Goal: Task Accomplishment & Management: Use online tool/utility

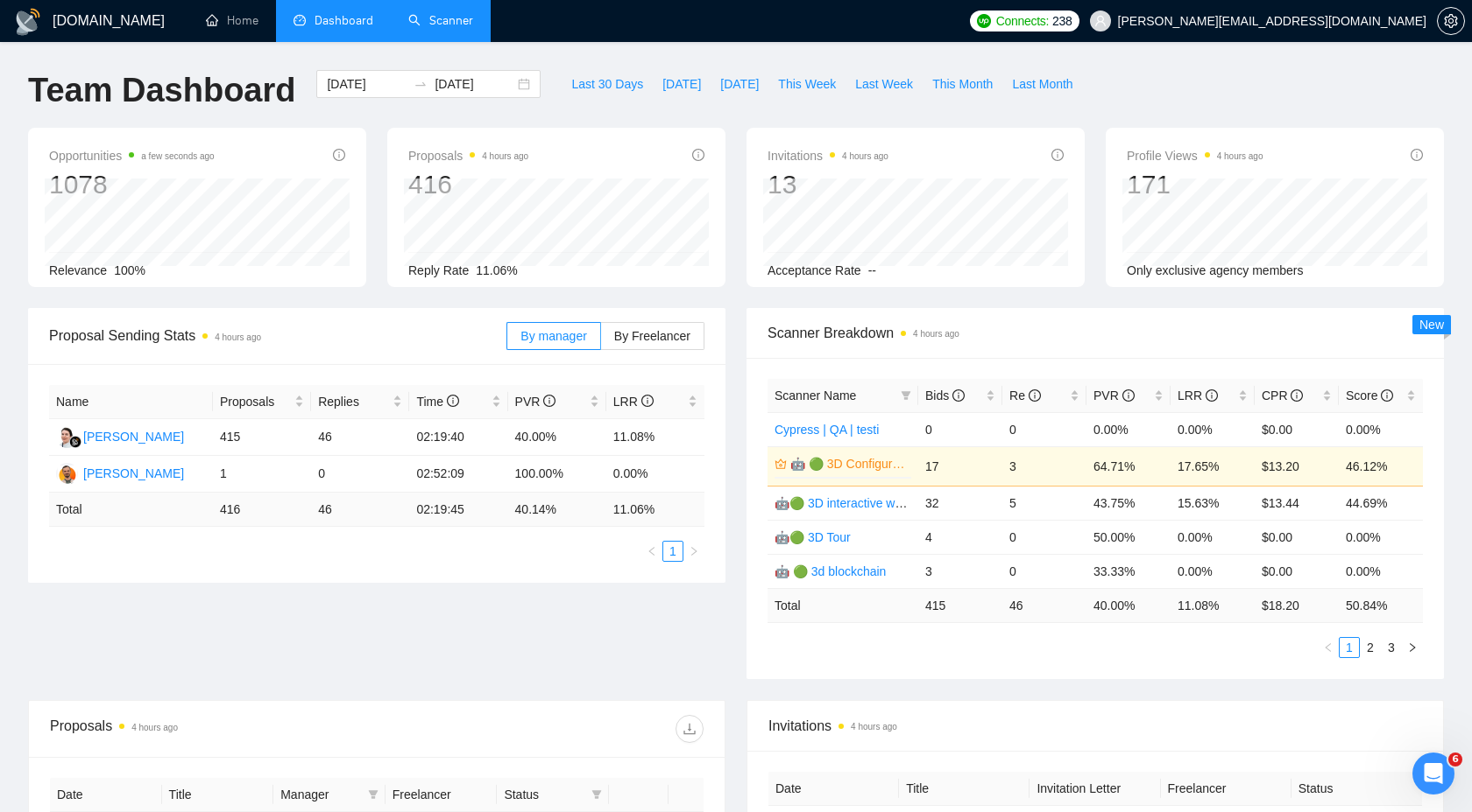
click at [423, 23] on link "Scanner" at bounding box center [440, 21] width 64 height 15
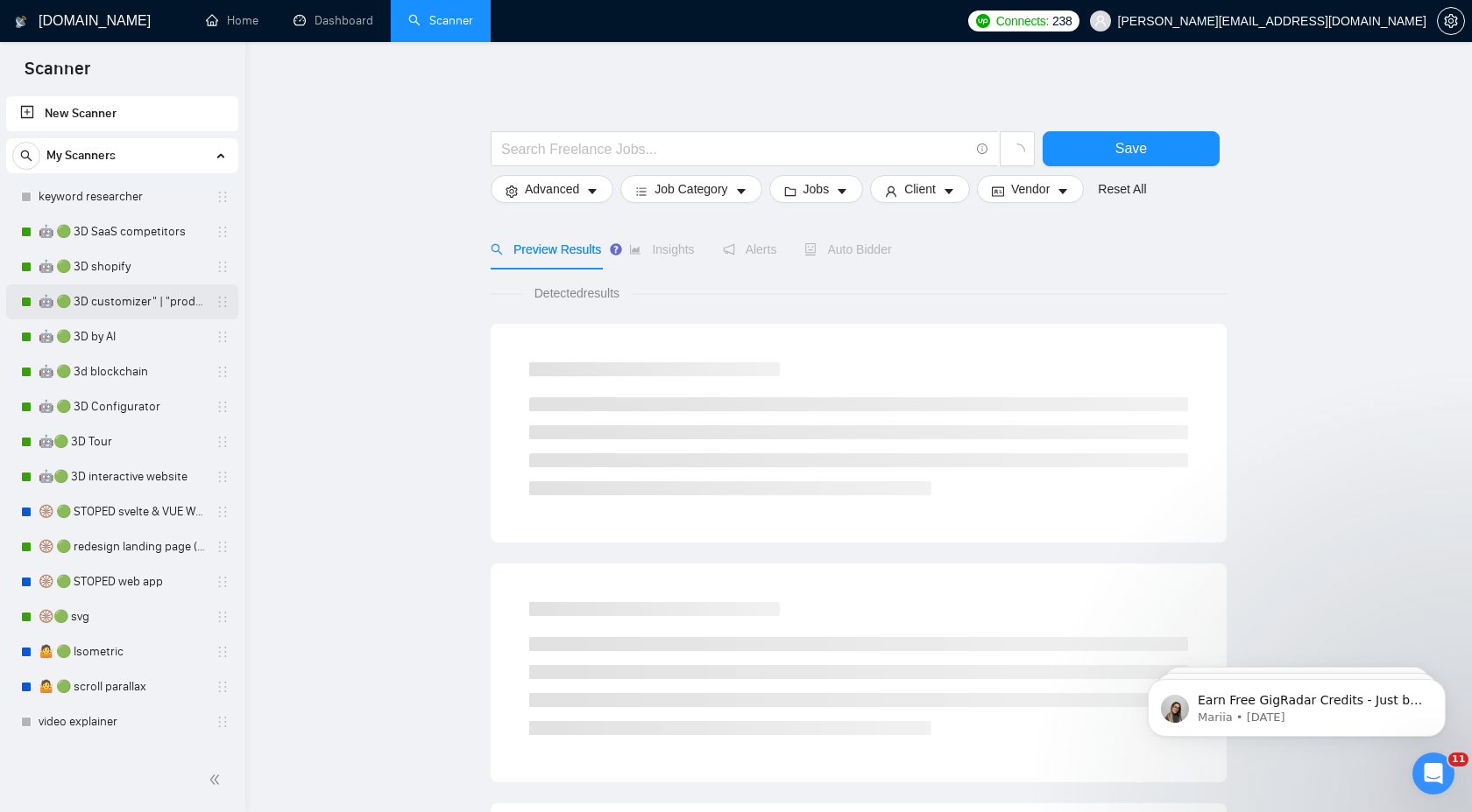
click at [108, 309] on link "🤖 🟢 3D customizer" | "product customizer"" at bounding box center [121, 302] width 166 height 35
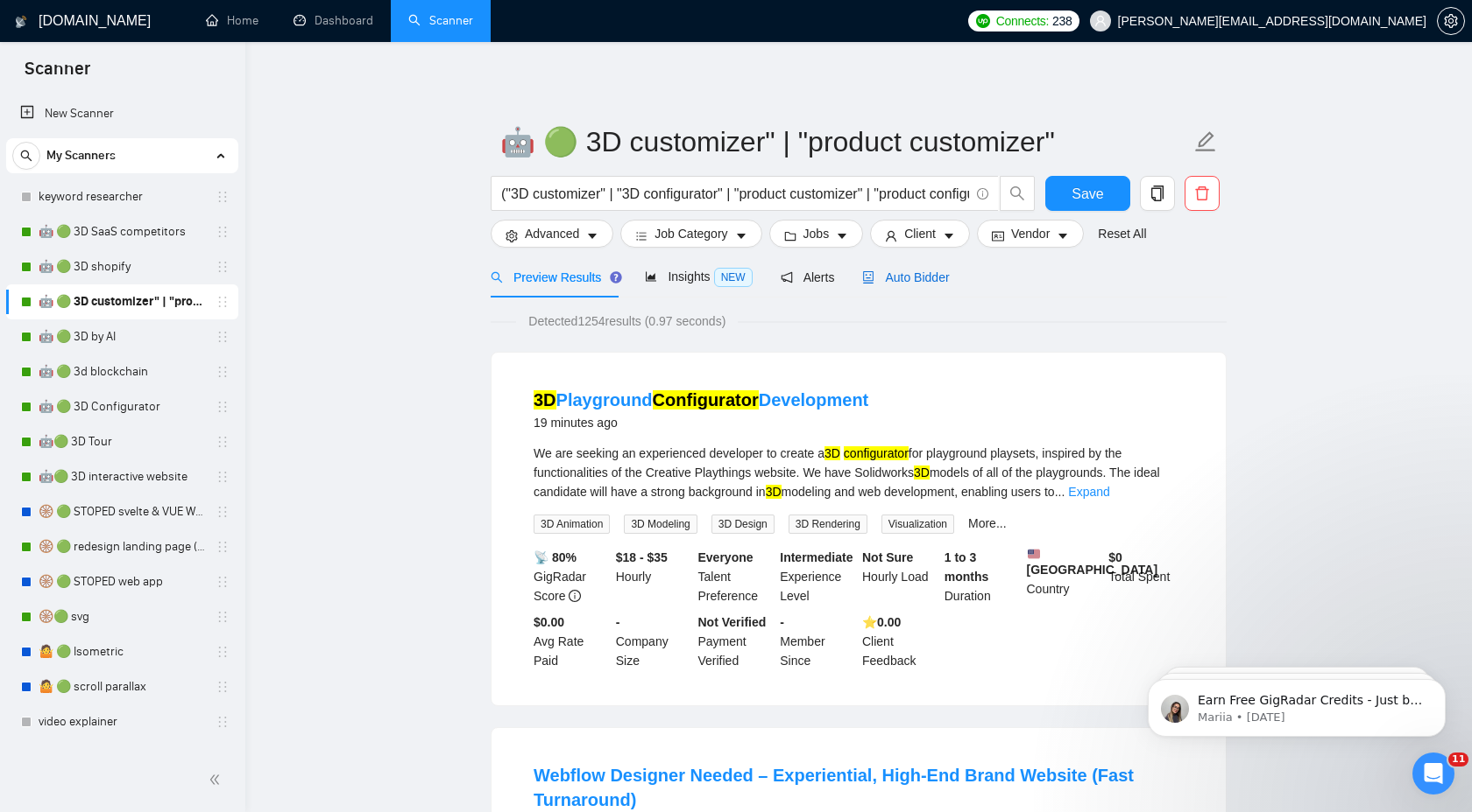
click at [905, 284] on div "Auto Bidder" at bounding box center [905, 277] width 87 height 20
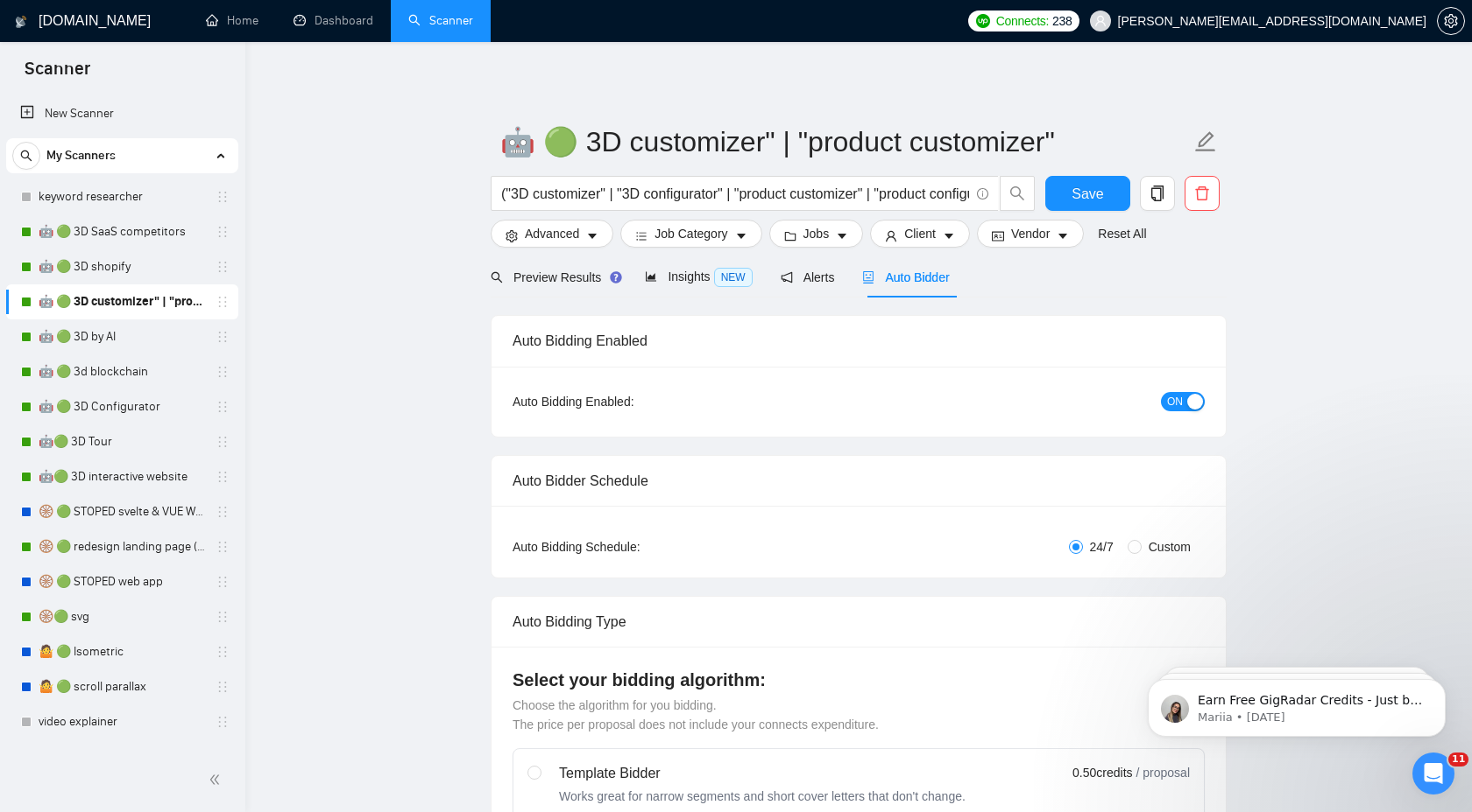
checkbox input "true"
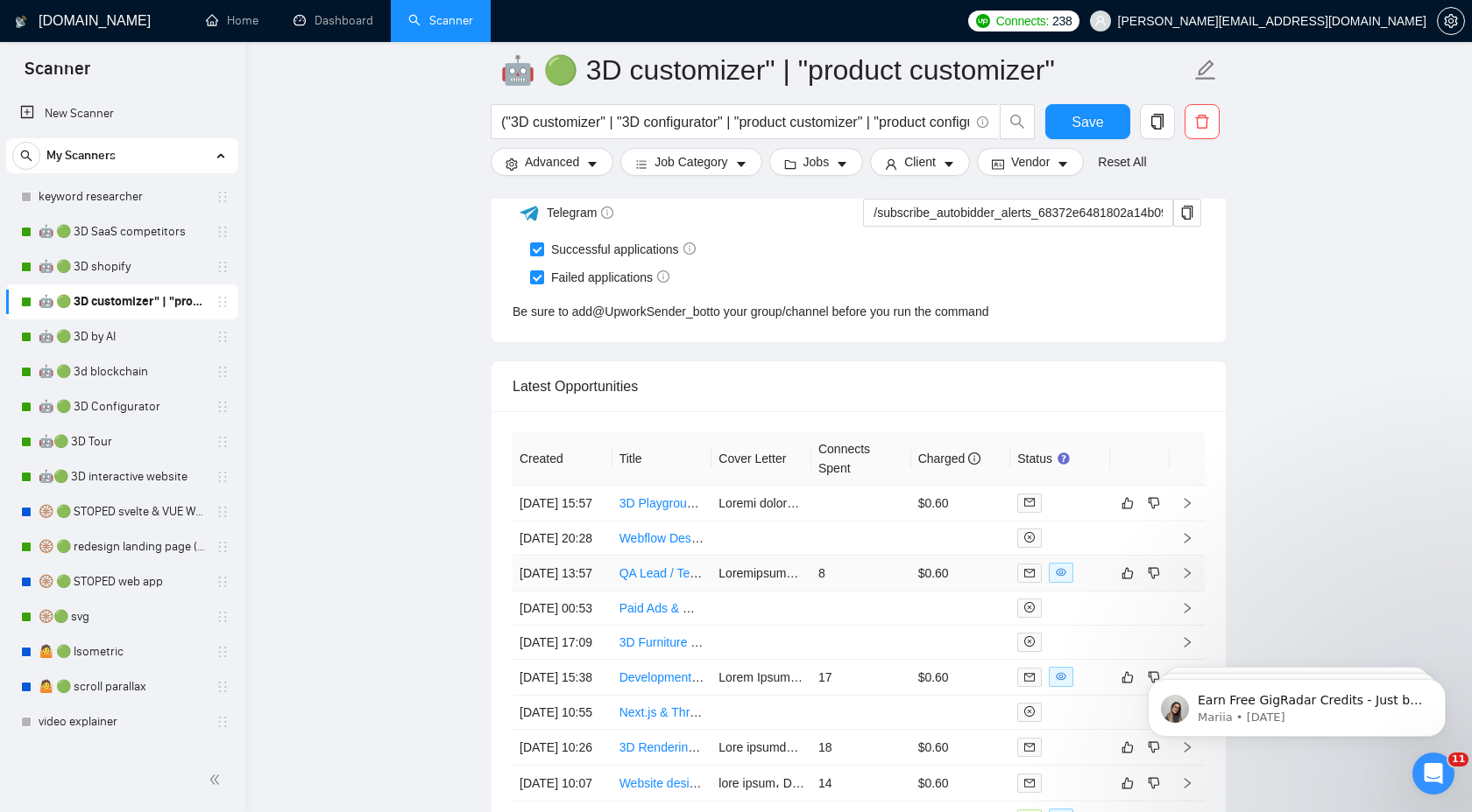
scroll to position [4320, 0]
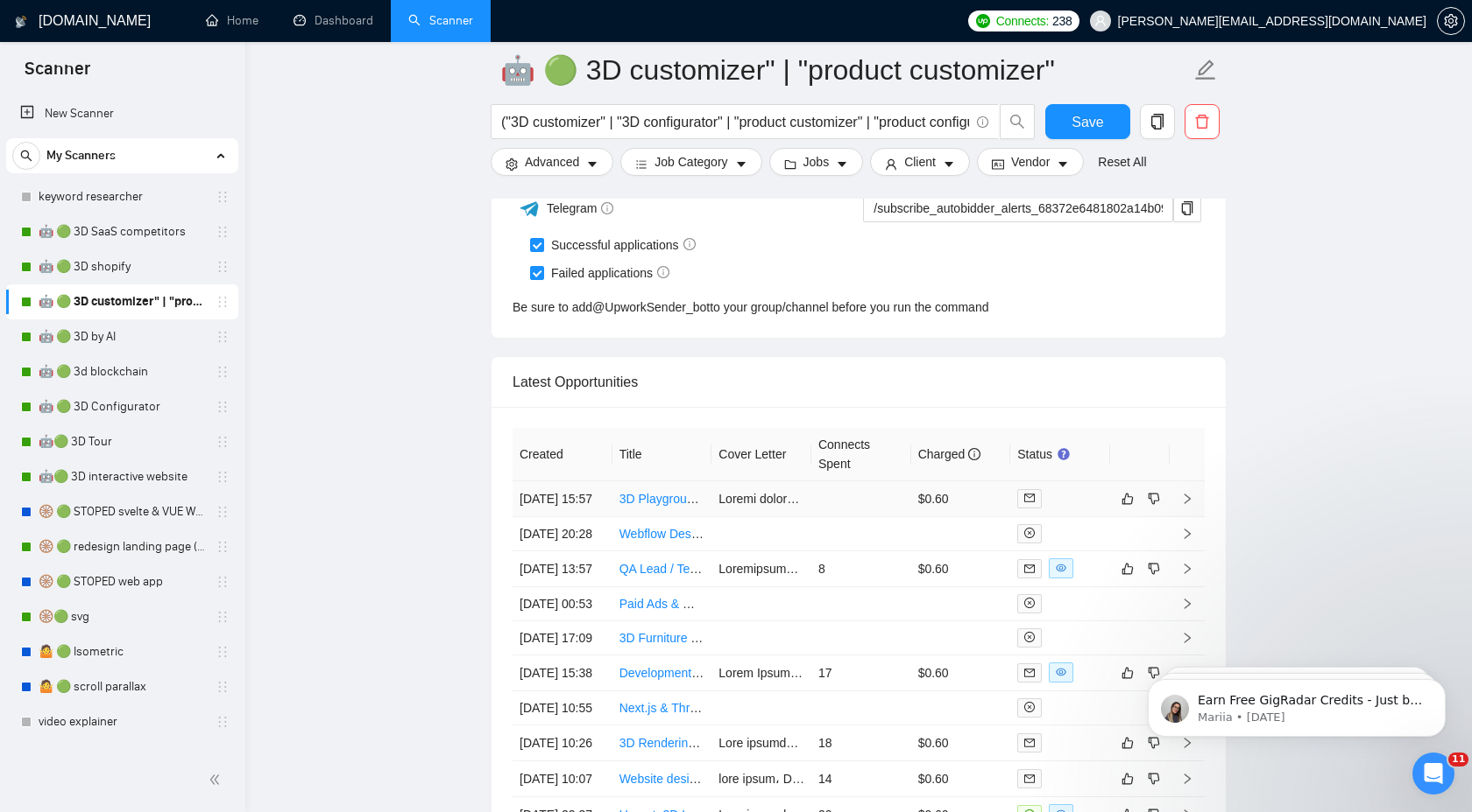
click at [647, 506] on link "3D Playground Configurator Development" at bounding box center [733, 499] width 228 height 14
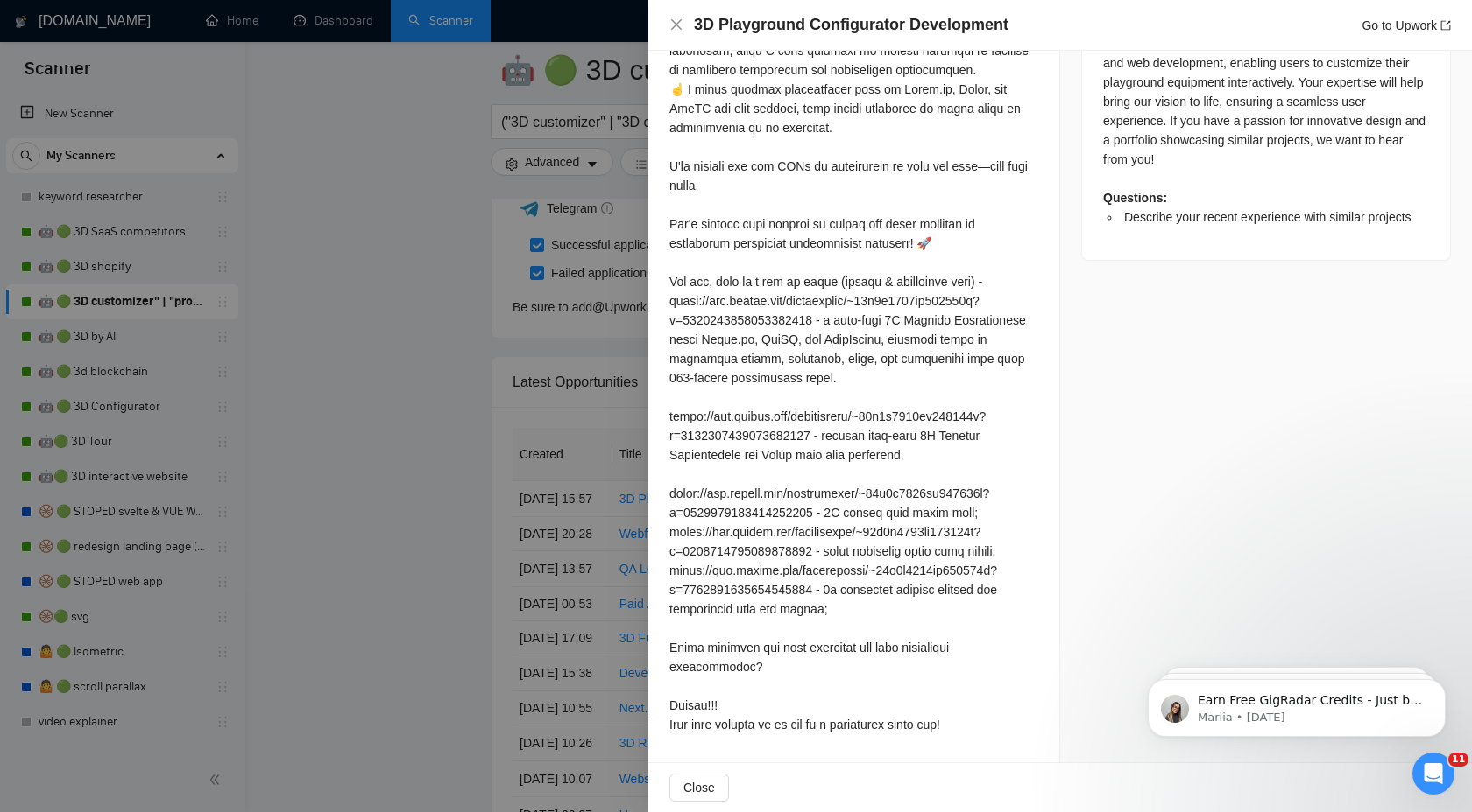
scroll to position [892, 0]
click at [437, 456] on div at bounding box center [736, 406] width 1472 height 812
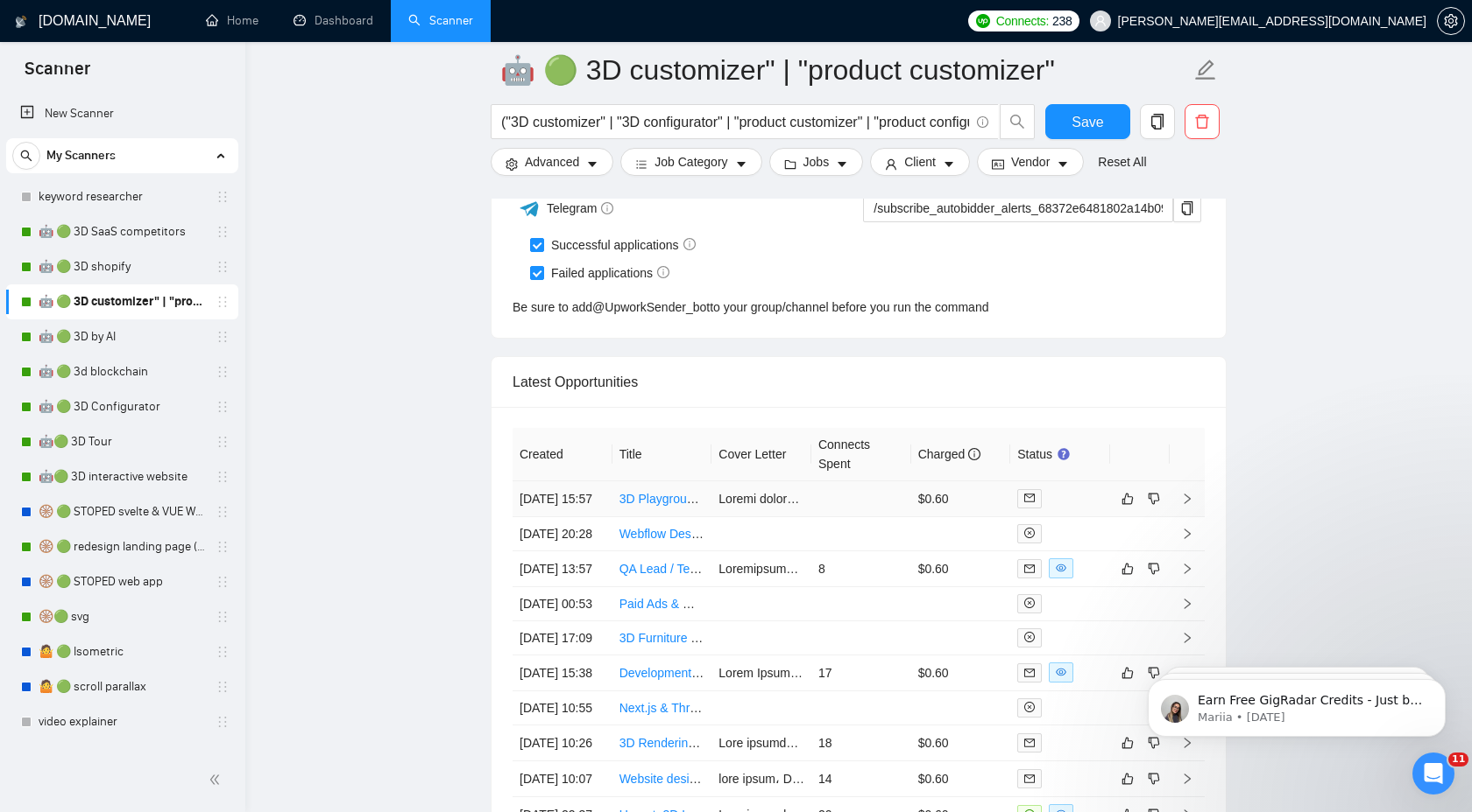
click at [1188, 504] on icon "right" at bounding box center [1187, 499] width 12 height 12
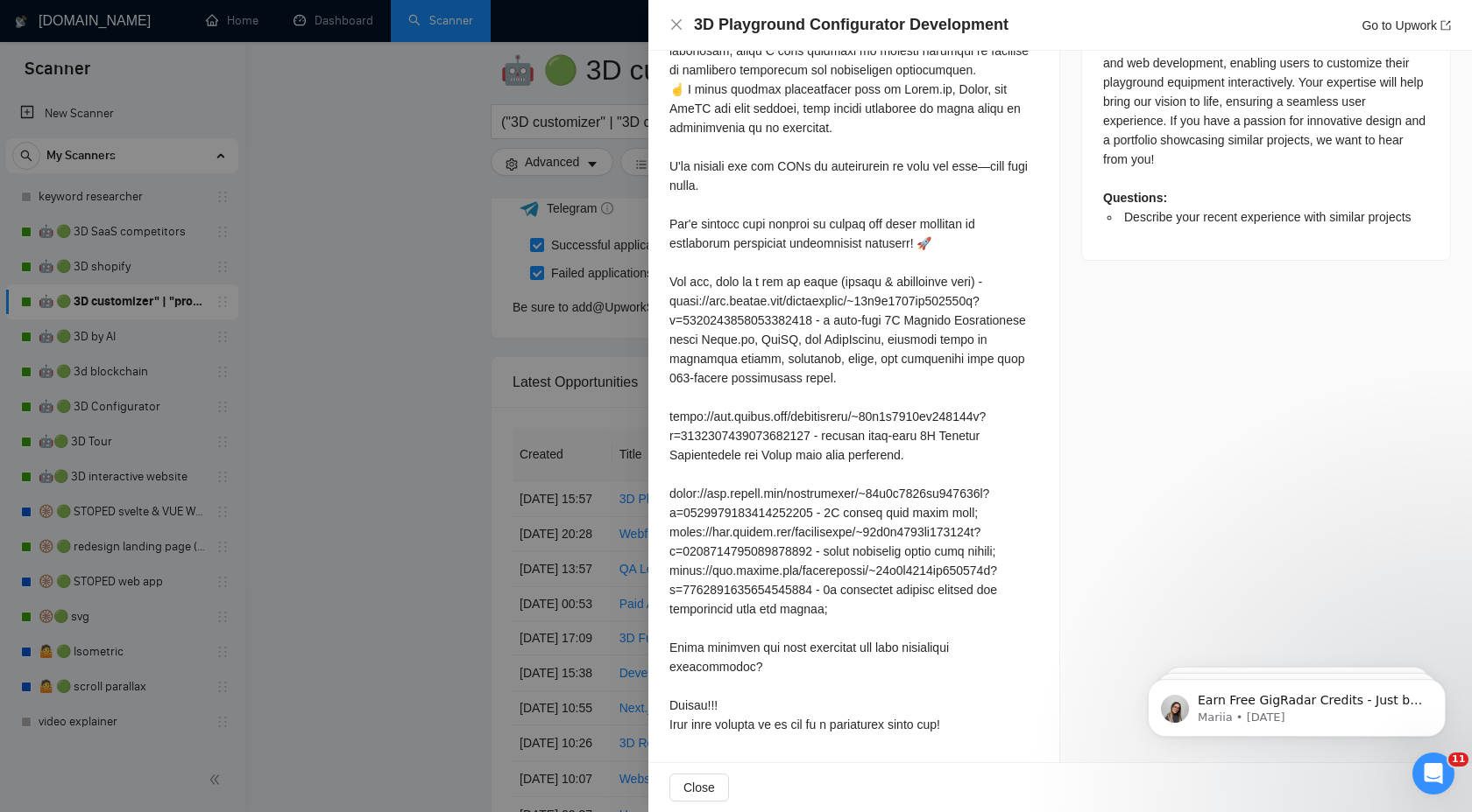
click at [487, 474] on div at bounding box center [736, 406] width 1472 height 812
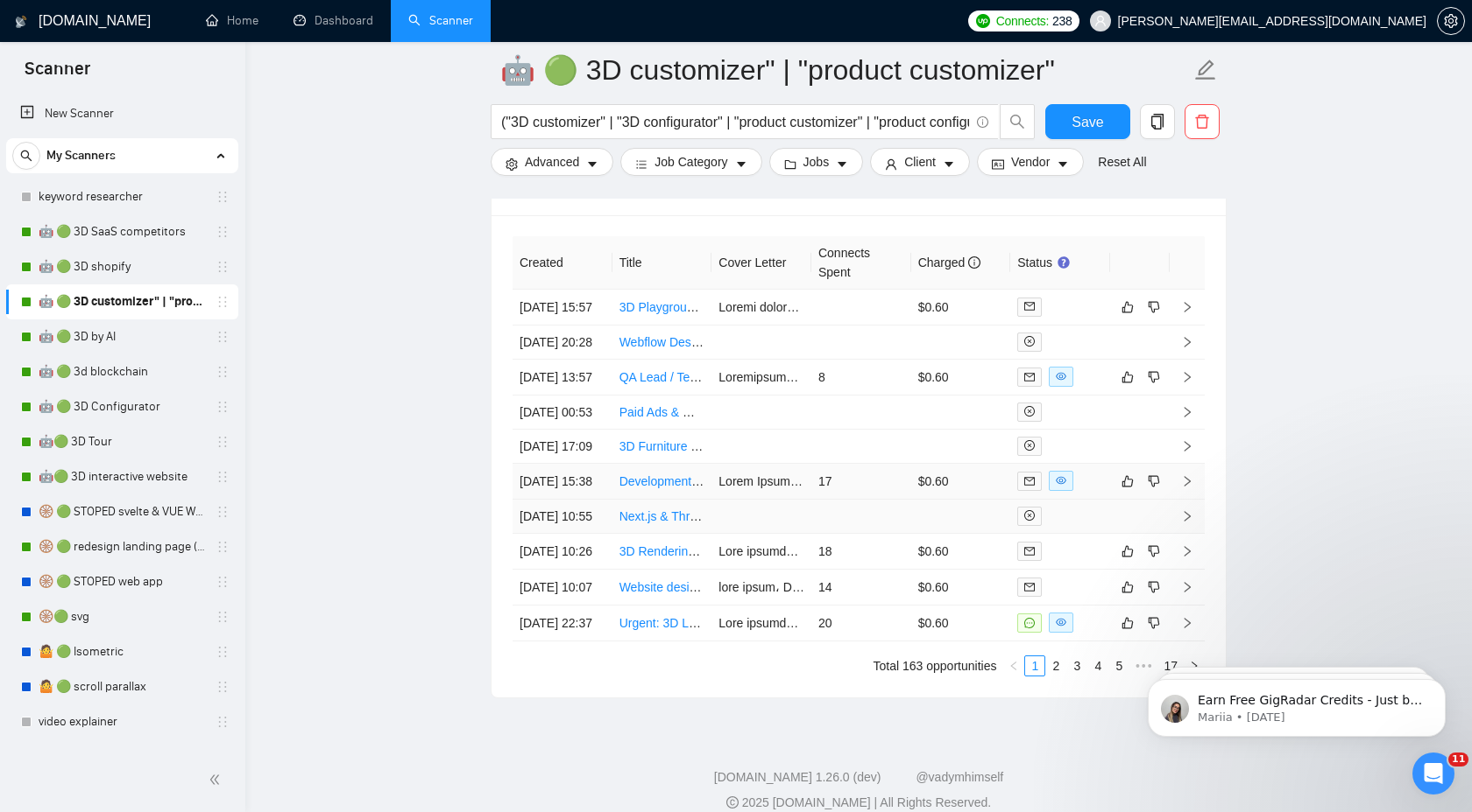
scroll to position [4462, 0]
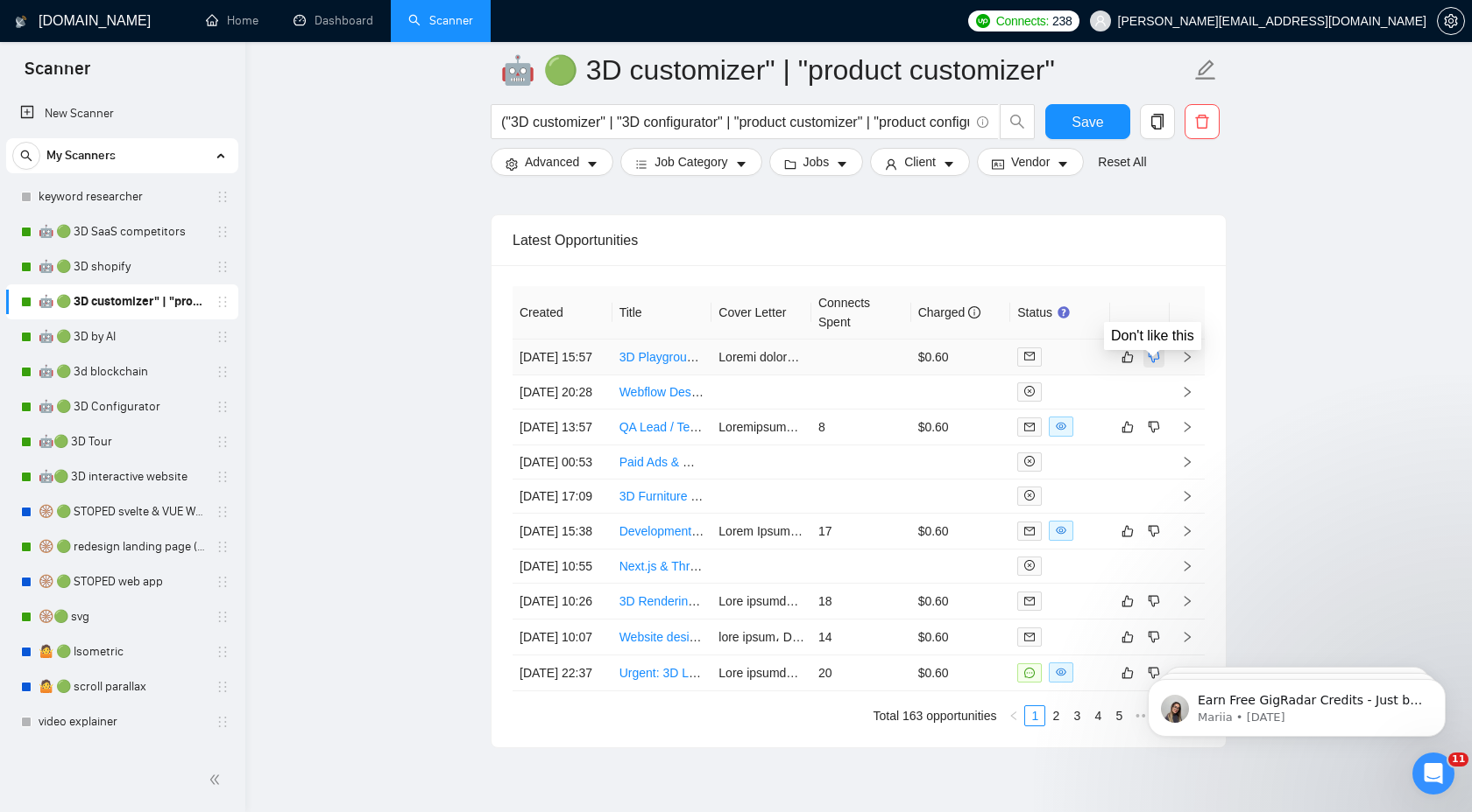
click at [1157, 364] on icon "dislike" at bounding box center [1153, 357] width 12 height 14
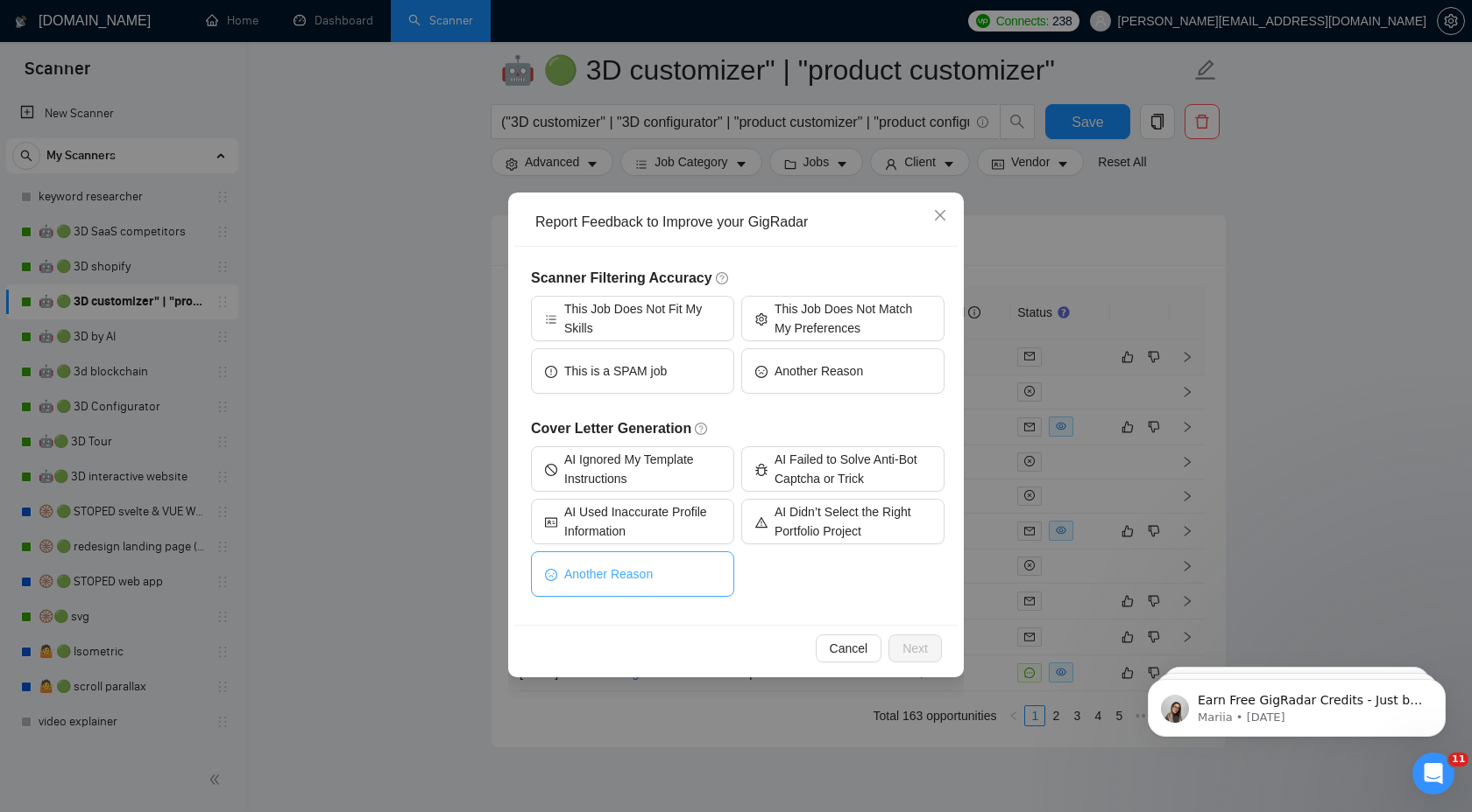
click at [686, 582] on button "Another Reason" at bounding box center [632, 574] width 203 height 46
